Goal: Entertainment & Leisure: Consume media (video, audio)

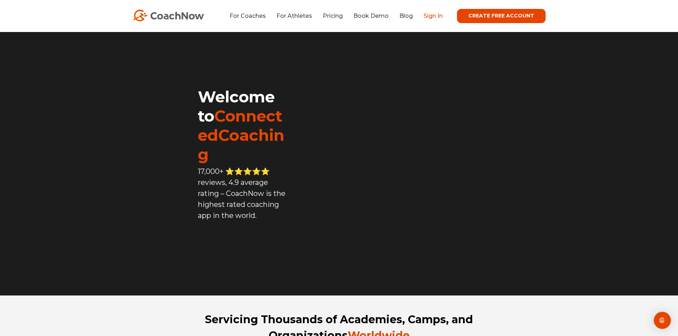
click at [433, 14] on link "Sign In" at bounding box center [433, 15] width 19 height 7
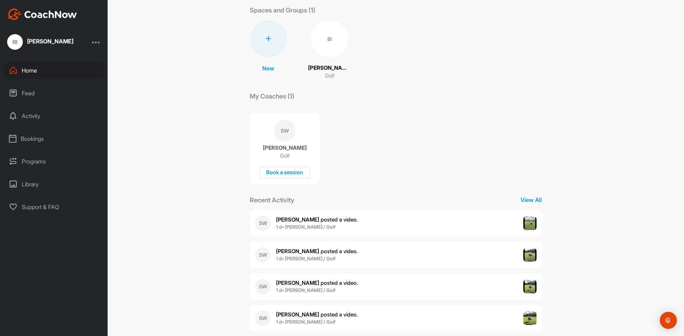
scroll to position [48, 0]
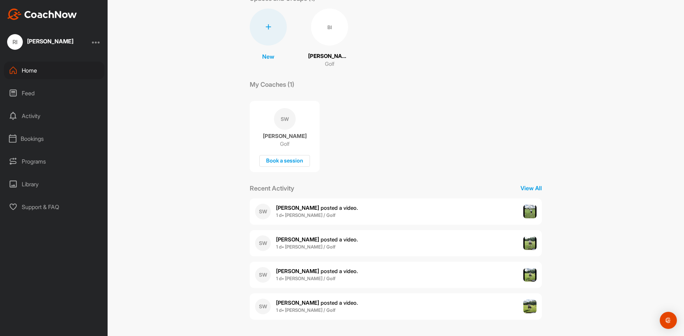
click at [530, 306] on img at bounding box center [530, 307] width 14 height 14
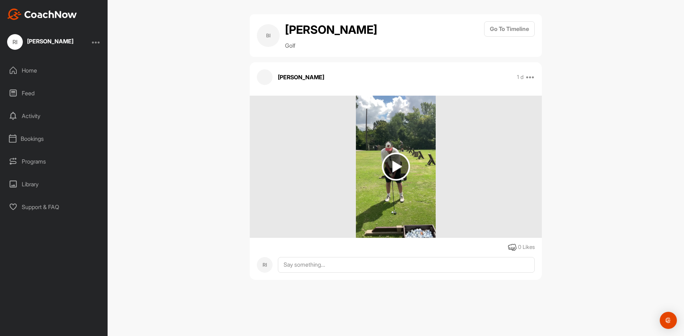
click at [398, 165] on img at bounding box center [396, 167] width 28 height 28
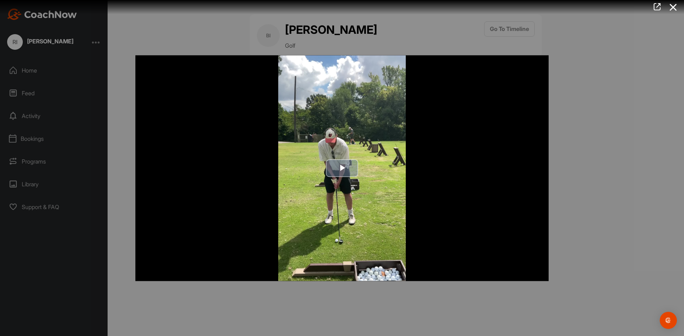
click at [342, 168] on span "Video Player" at bounding box center [342, 168] width 0 height 0
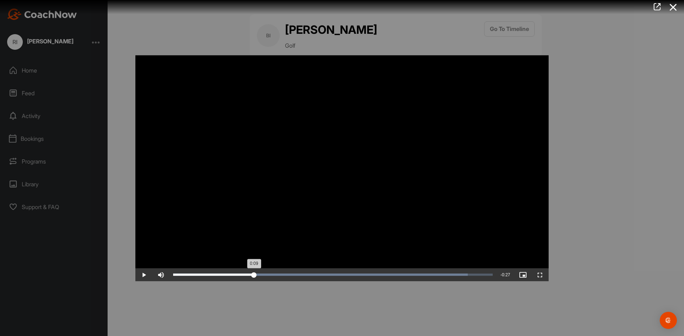
drag, startPoint x: 334, startPoint y: 276, endPoint x: 254, endPoint y: 276, distance: 80.1
click at [254, 276] on div "0:09" at bounding box center [213, 275] width 81 height 2
drag, startPoint x: 355, startPoint y: 275, endPoint x: 284, endPoint y: 279, distance: 71.4
click at [284, 279] on div "Loaded : 92.23% 0:12 0:12" at bounding box center [332, 274] width 326 height 13
drag, startPoint x: 310, startPoint y: 275, endPoint x: 287, endPoint y: 276, distance: 23.9
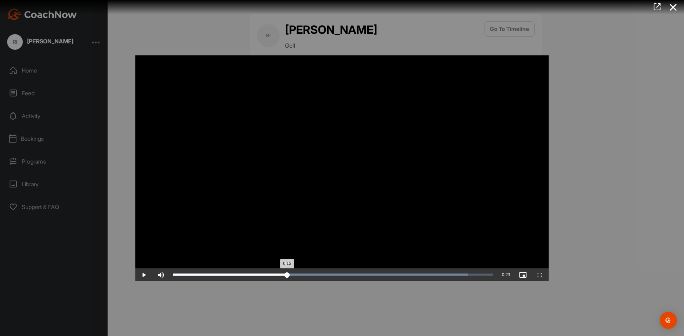
click at [287, 276] on div "0:13" at bounding box center [230, 275] width 114 height 2
click at [146, 275] on span "Video Player" at bounding box center [143, 275] width 17 height 0
drag, startPoint x: 296, startPoint y: 277, endPoint x: 292, endPoint y: 277, distance: 3.6
click at [292, 276] on div "0:13" at bounding box center [232, 275] width 119 height 2
drag, startPoint x: 673, startPoint y: 4, endPoint x: 490, endPoint y: 301, distance: 349.0
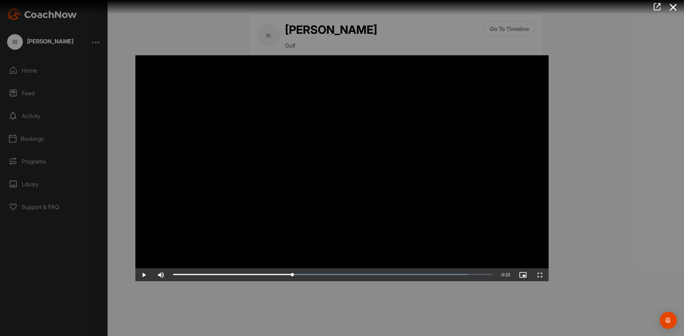
click at [683, 115] on div "Video Player is loading. Play Video Play Skip Backward Skip Forward Mute 32% Cu…" at bounding box center [342, 168] width 684 height 336
drag, startPoint x: 292, startPoint y: 274, endPoint x: 310, endPoint y: 276, distance: 18.2
click at [310, 276] on div "0:15" at bounding box center [241, 275] width 137 height 2
click at [144, 275] on span "Video Player" at bounding box center [143, 275] width 17 height 0
drag, startPoint x: 491, startPoint y: 274, endPoint x: 282, endPoint y: 265, distance: 209.2
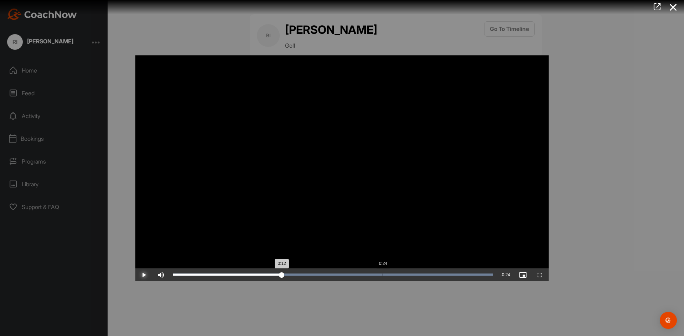
drag, startPoint x: 282, startPoint y: 273, endPoint x: 457, endPoint y: 272, distance: 174.5
click at [457, 274] on div "0:32" at bounding box center [315, 275] width 284 height 2
click at [675, 7] on icon at bounding box center [673, 7] width 16 height 13
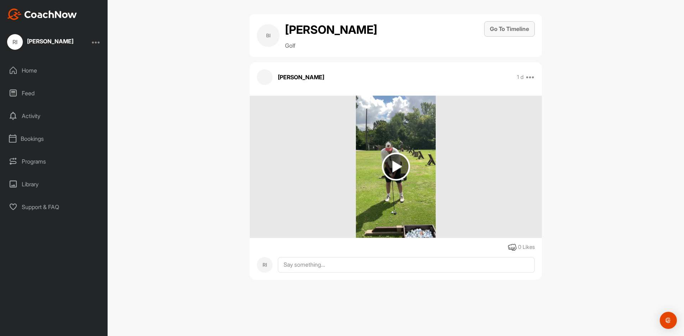
click at [516, 28] on button "Go To Timeline" at bounding box center [509, 28] width 51 height 15
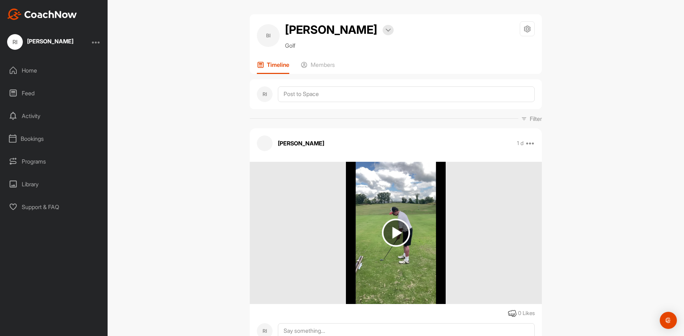
click at [390, 233] on img at bounding box center [396, 233] width 28 height 28
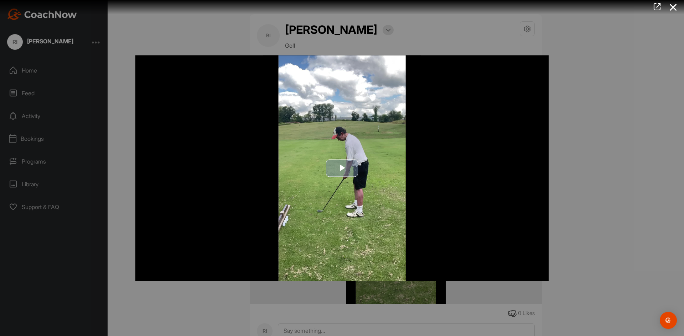
click at [342, 168] on span "Video Player" at bounding box center [342, 168] width 0 height 0
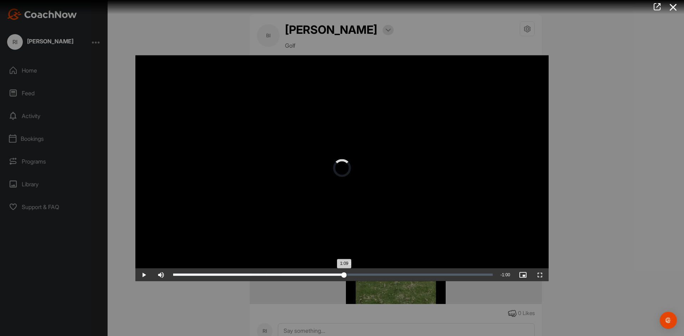
drag, startPoint x: 198, startPoint y: 276, endPoint x: 349, endPoint y: 272, distance: 150.6
click at [344, 274] on div "1:09" at bounding box center [258, 275] width 171 height 2
drag, startPoint x: 352, startPoint y: 274, endPoint x: 392, endPoint y: 276, distance: 39.6
click at [391, 276] on div "1:28" at bounding box center [282, 275] width 218 height 2
drag, startPoint x: 392, startPoint y: 275, endPoint x: 448, endPoint y: 275, distance: 55.2
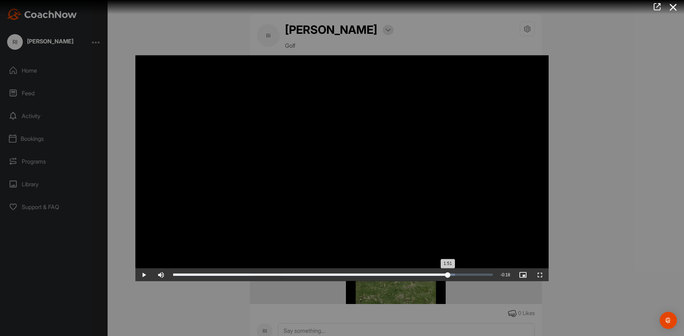
click at [448, 275] on div "1:51" at bounding box center [310, 275] width 275 height 2
click at [673, 7] on icon at bounding box center [673, 7] width 16 height 13
